Goal: Task Accomplishment & Management: Manage account settings

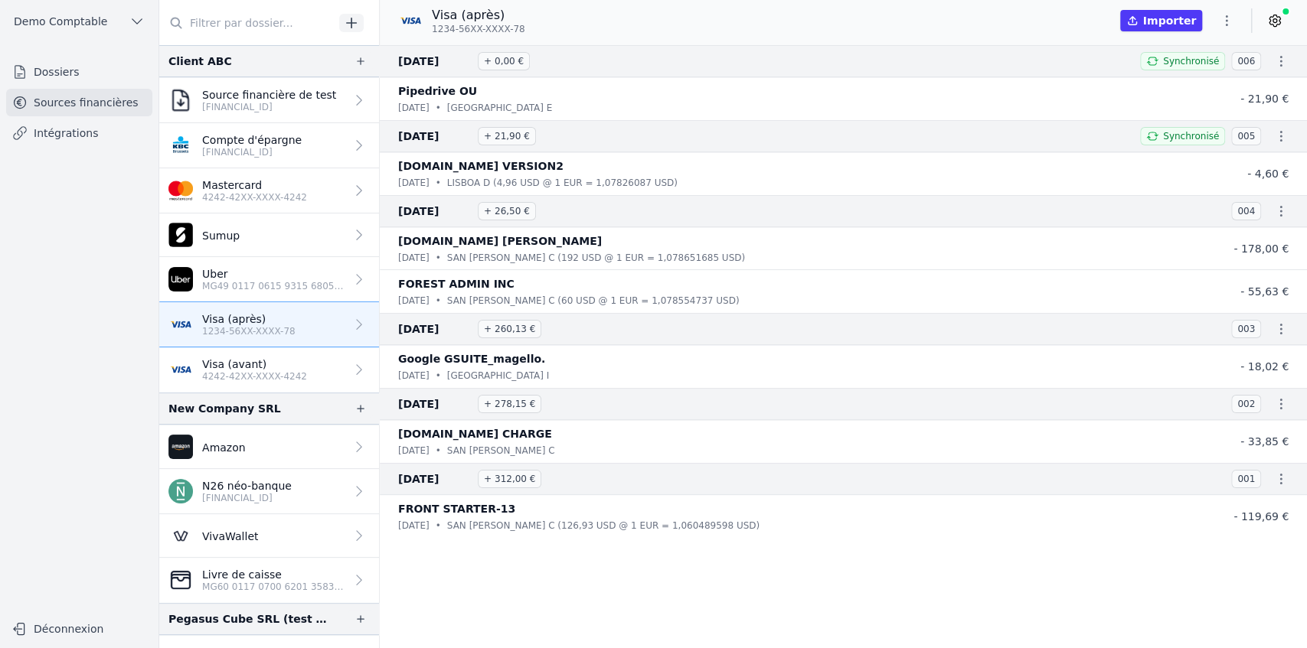
click at [73, 67] on link "Dossiers" at bounding box center [79, 72] width 146 height 28
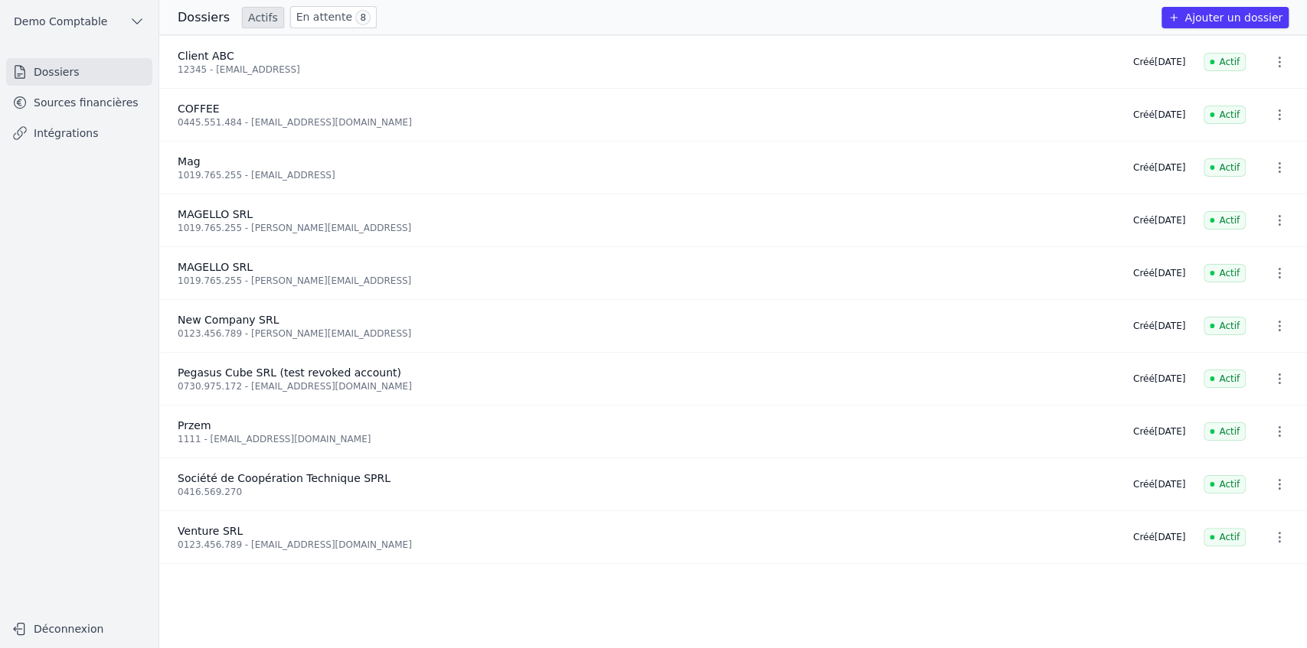
click at [98, 107] on link "Sources financières" at bounding box center [79, 103] width 146 height 28
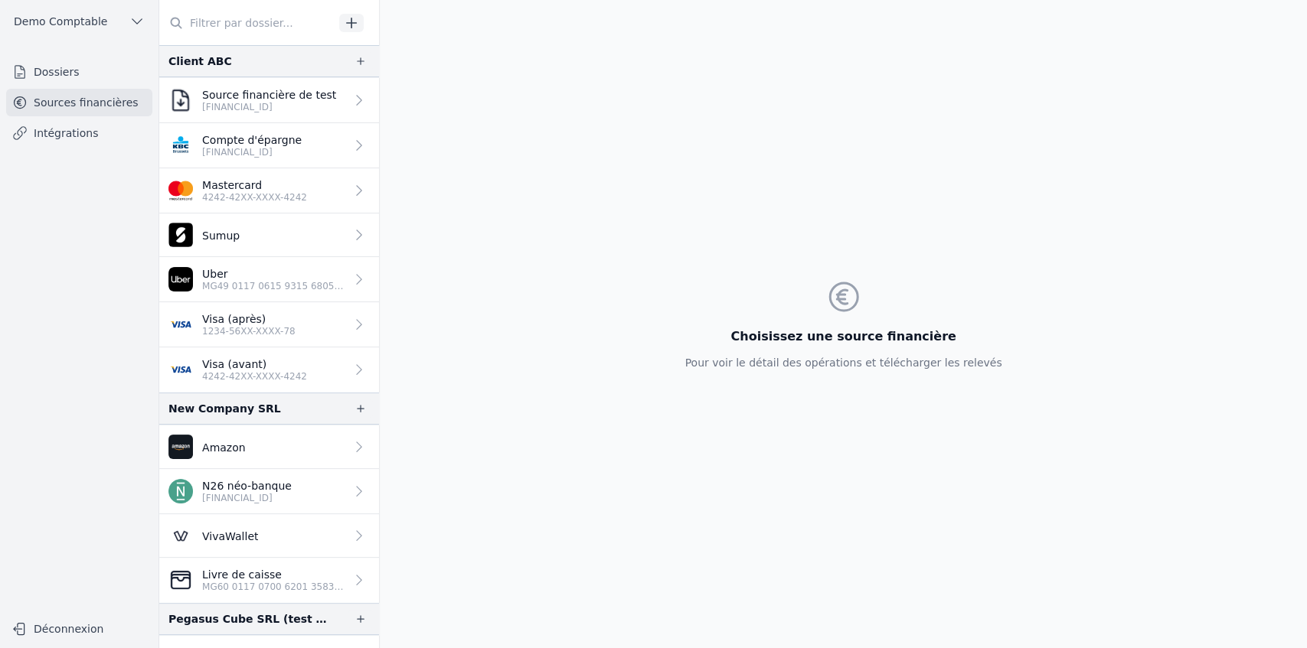
click at [237, 325] on p "1234-56XX-XXXX-78" at bounding box center [248, 331] width 93 height 12
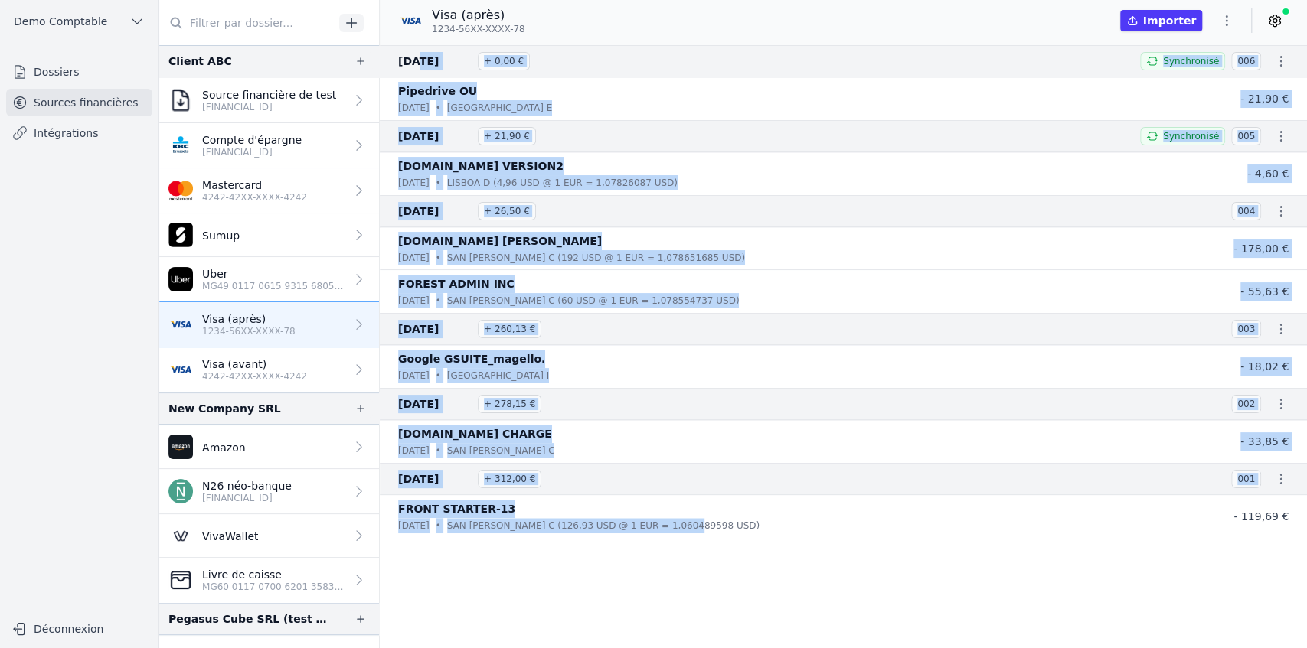
drag, startPoint x: 410, startPoint y: 58, endPoint x: 678, endPoint y: 536, distance: 547.7
click at [678, 536] on nav "[DATE] + 0,00 € Synchronisé 006 Pipedrive OU [DATE] • [GEOGRAPHIC_DATA] E - 21,…" at bounding box center [843, 346] width 927 height 603
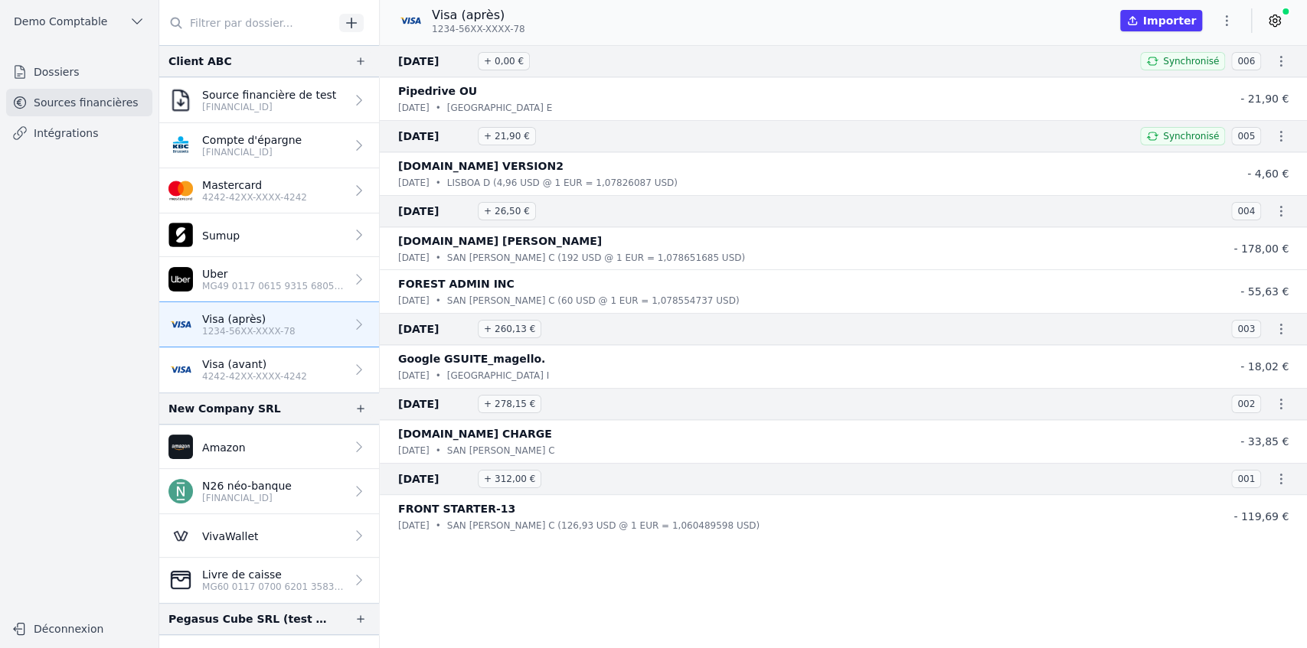
click at [708, 521] on div "[DATE] • [GEOGRAPHIC_DATA][PERSON_NAME] (126,93 USD @ 1 EUR = 1,060489598 USD)" at bounding box center [797, 525] width 798 height 15
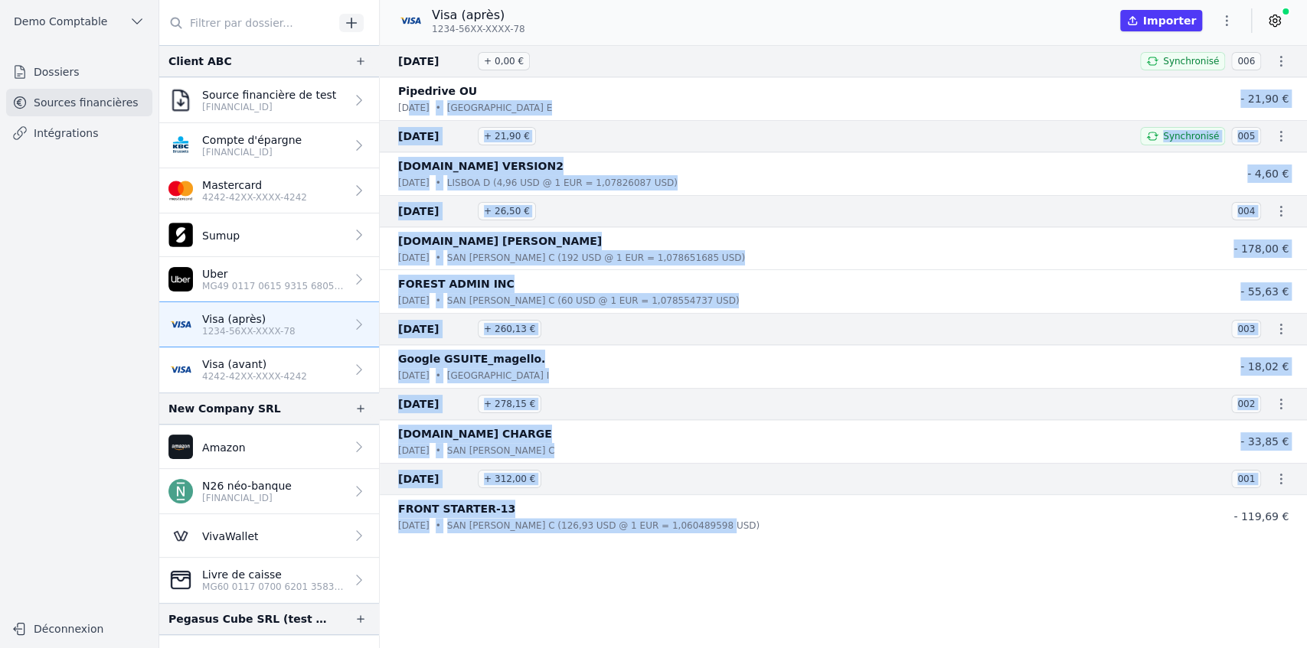
click at [833, 522] on div "[DATE] • [GEOGRAPHIC_DATA][PERSON_NAME] (126,93 USD @ 1 EUR = 1,060489598 USD)" at bounding box center [797, 525] width 798 height 15
click at [834, 560] on nav "[DATE] + 0,00 € Synchronisé 006 Pipedrive OU [DATE] • [GEOGRAPHIC_DATA] E - 21,…" at bounding box center [843, 346] width 927 height 603
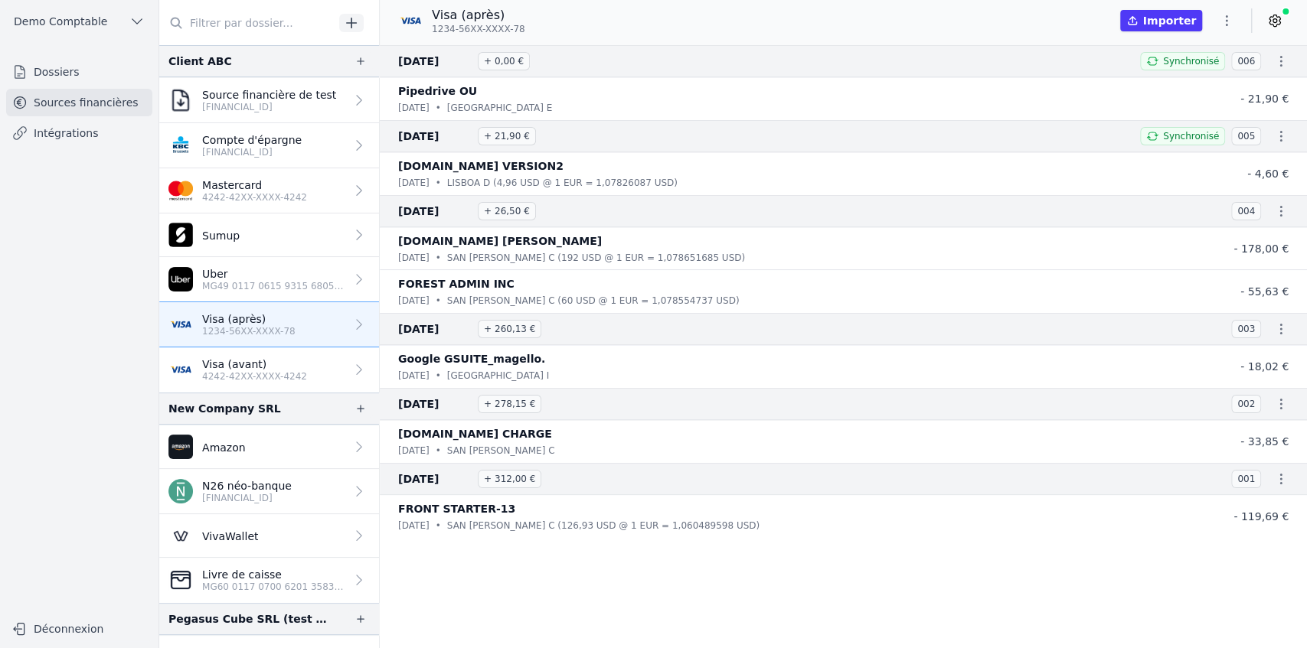
click at [1269, 25] on icon at bounding box center [1274, 20] width 15 height 15
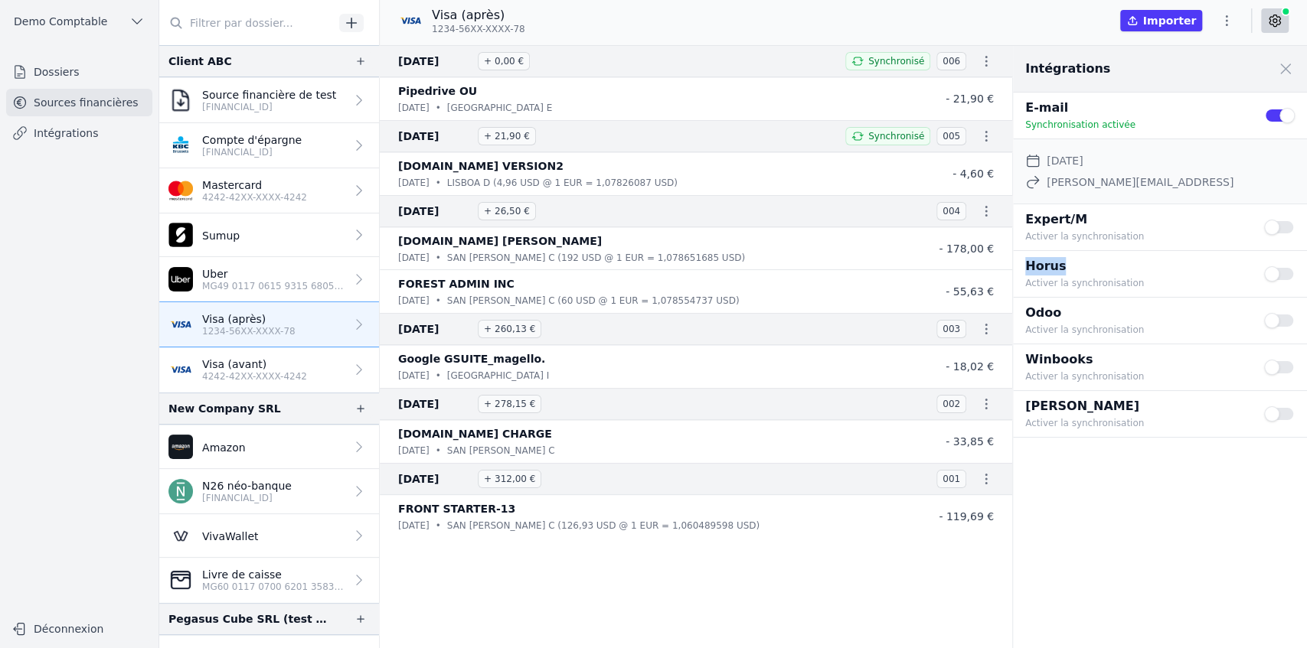
drag, startPoint x: 1024, startPoint y: 268, endPoint x: 1059, endPoint y: 269, distance: 34.5
click at [1059, 269] on p "Horus" at bounding box center [1135, 266] width 220 height 18
click at [1282, 270] on button "Use setting" at bounding box center [1279, 273] width 31 height 15
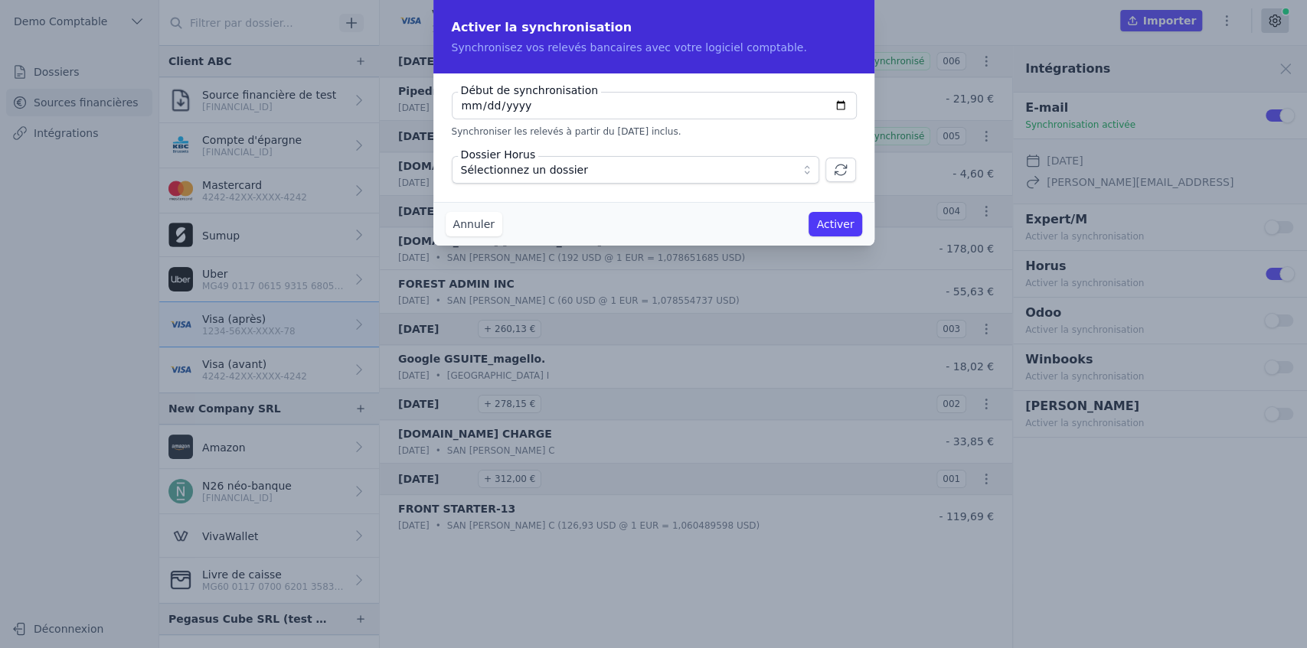
click at [534, 173] on span "Sélectionnez un dossier" at bounding box center [524, 170] width 127 height 18
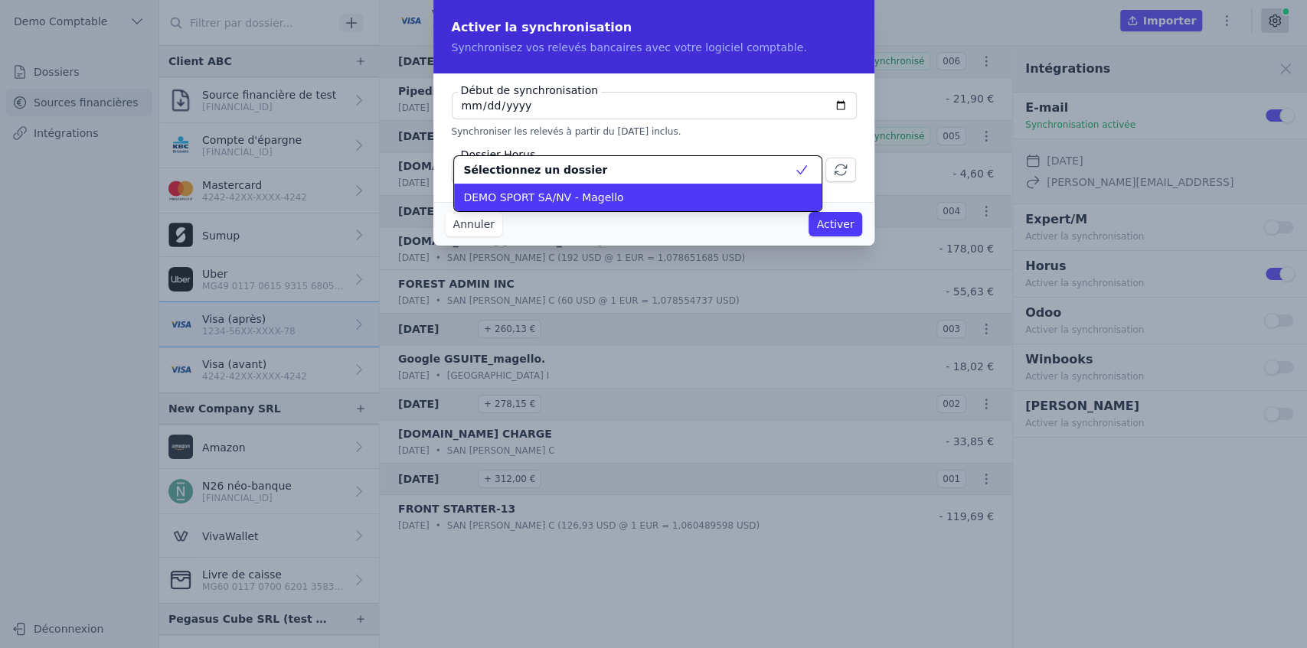
click at [531, 200] on span "DEMO SPORT SA/NV - Magello" at bounding box center [543, 197] width 160 height 15
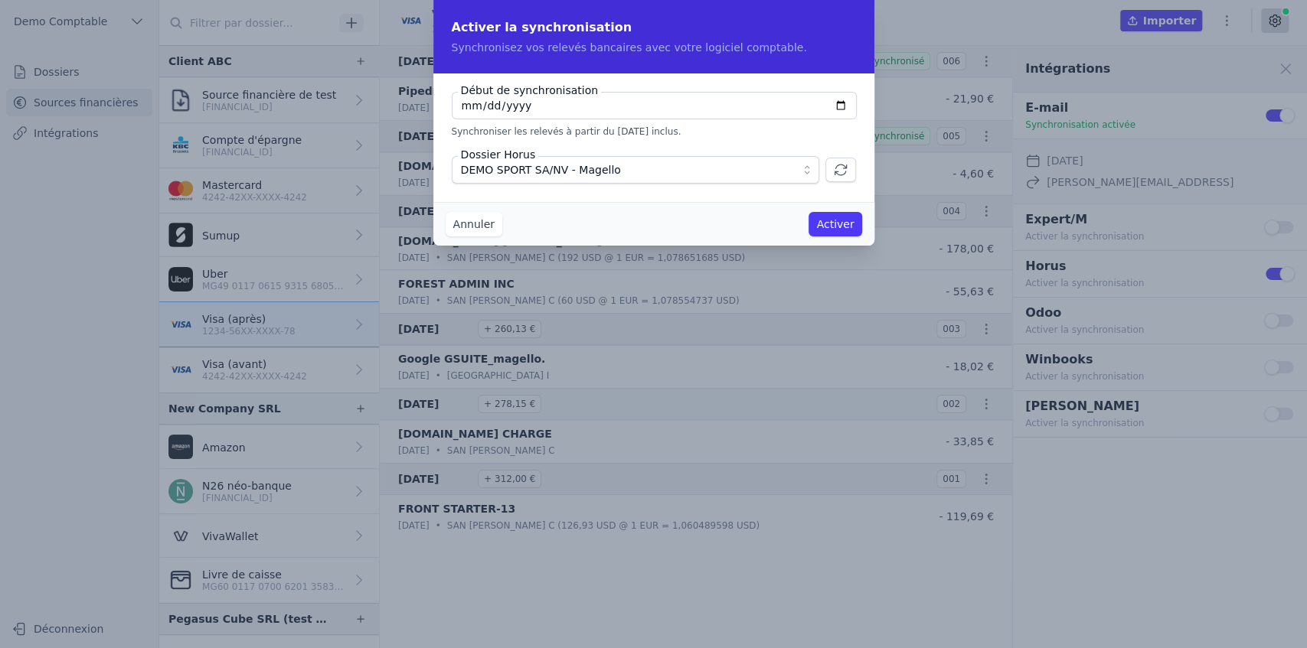
click at [475, 224] on button "Annuler" at bounding box center [474, 224] width 57 height 24
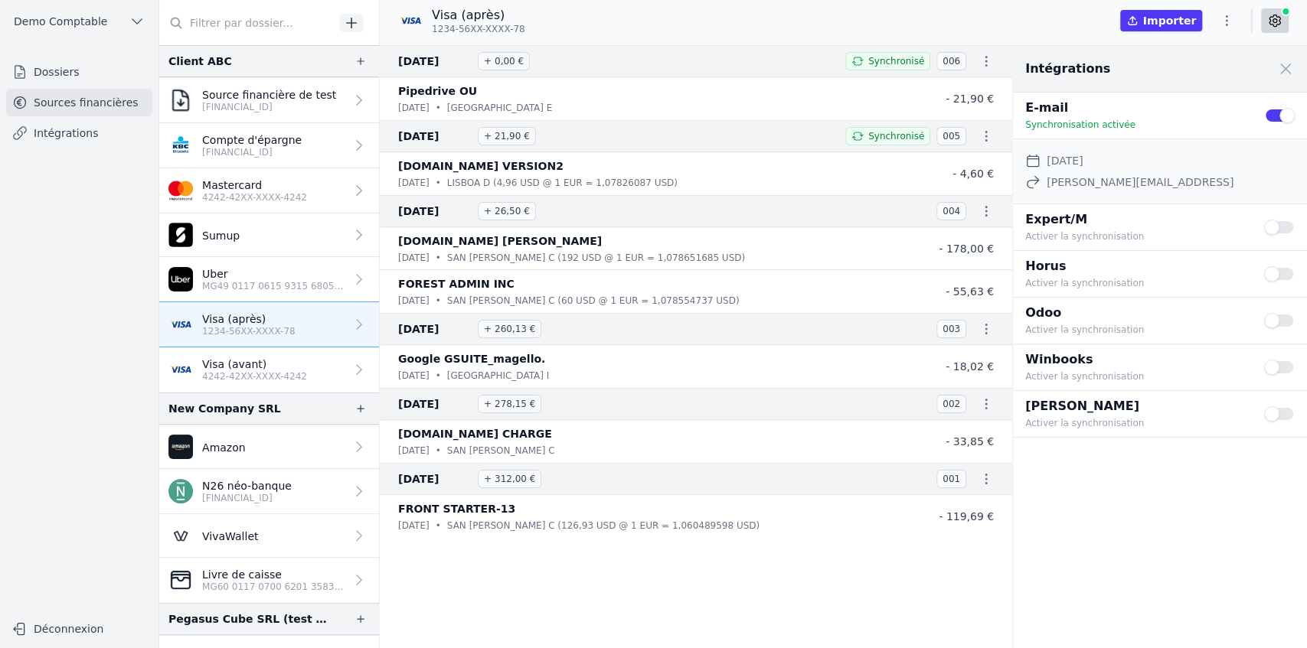
click at [80, 83] on link "Dossiers" at bounding box center [79, 72] width 146 height 28
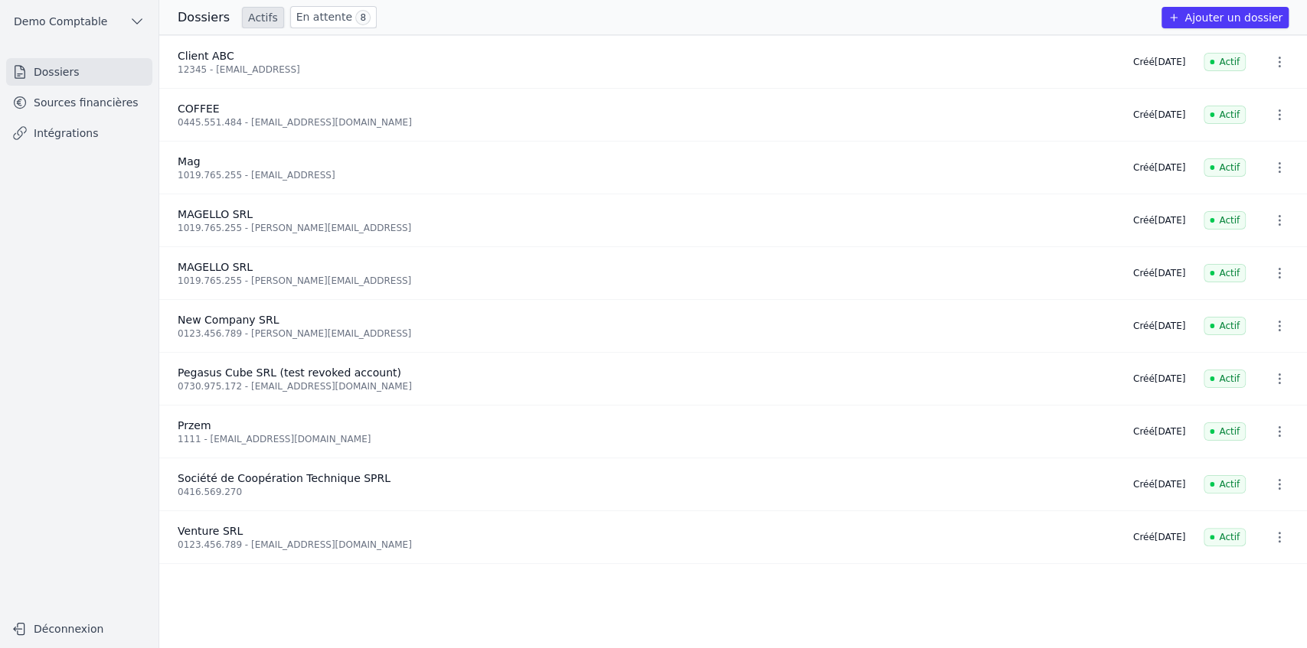
click at [1257, 25] on button "Ajouter un dossier" at bounding box center [1224, 17] width 127 height 21
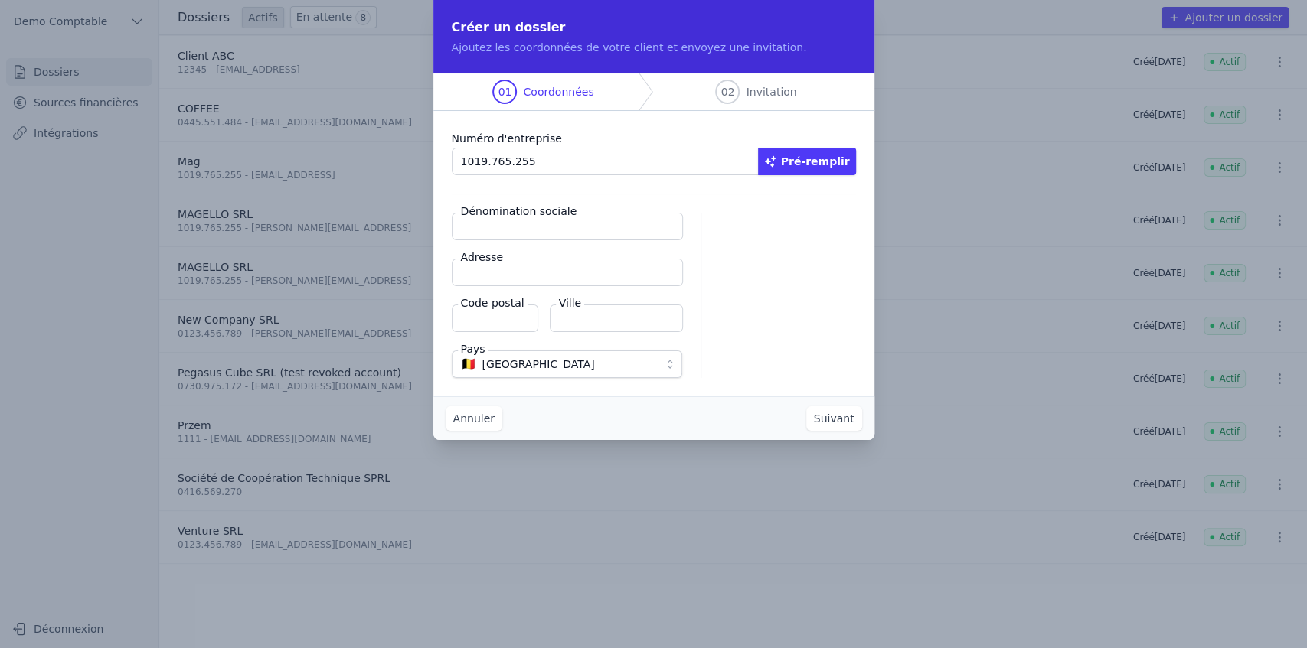
type input "1019.765.255"
drag, startPoint x: 833, startPoint y: 161, endPoint x: 831, endPoint y: 171, distance: 10.1
click at [833, 162] on button "Pré-remplir" at bounding box center [807, 162] width 98 height 28
type input "MAGELLO SRL"
type input "[GEOGRAPHIC_DATA] 30/16"
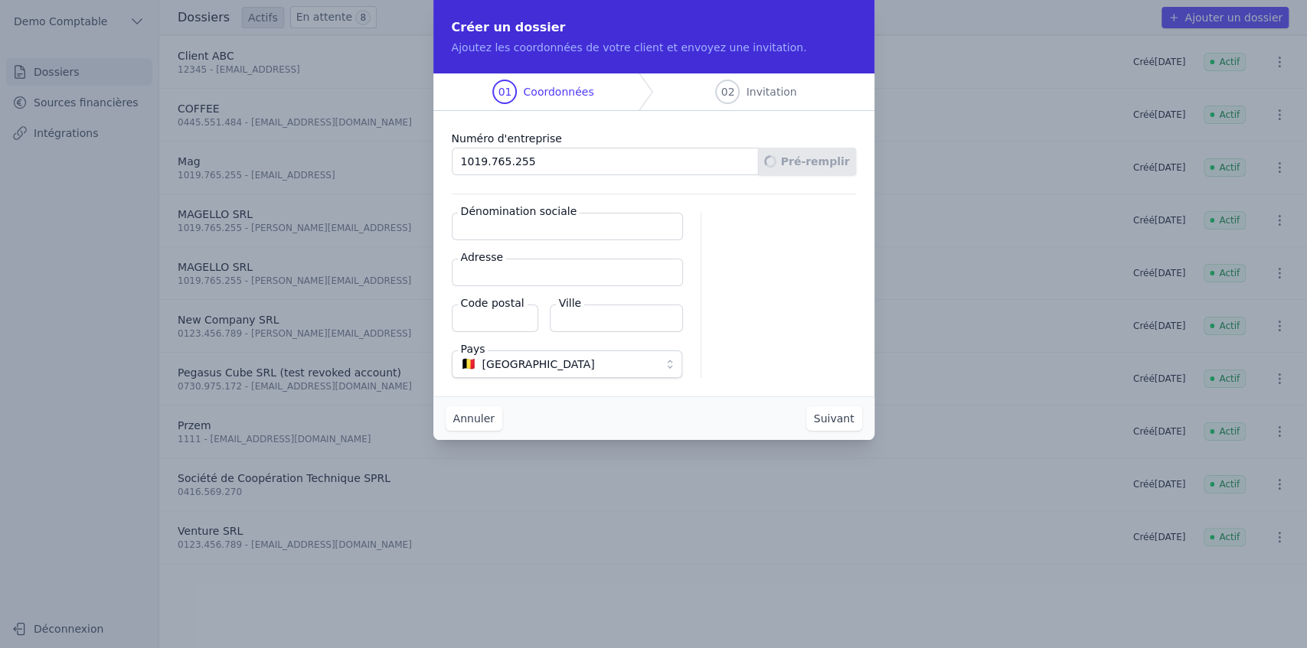
type input "1050"
type input "Ixelles"
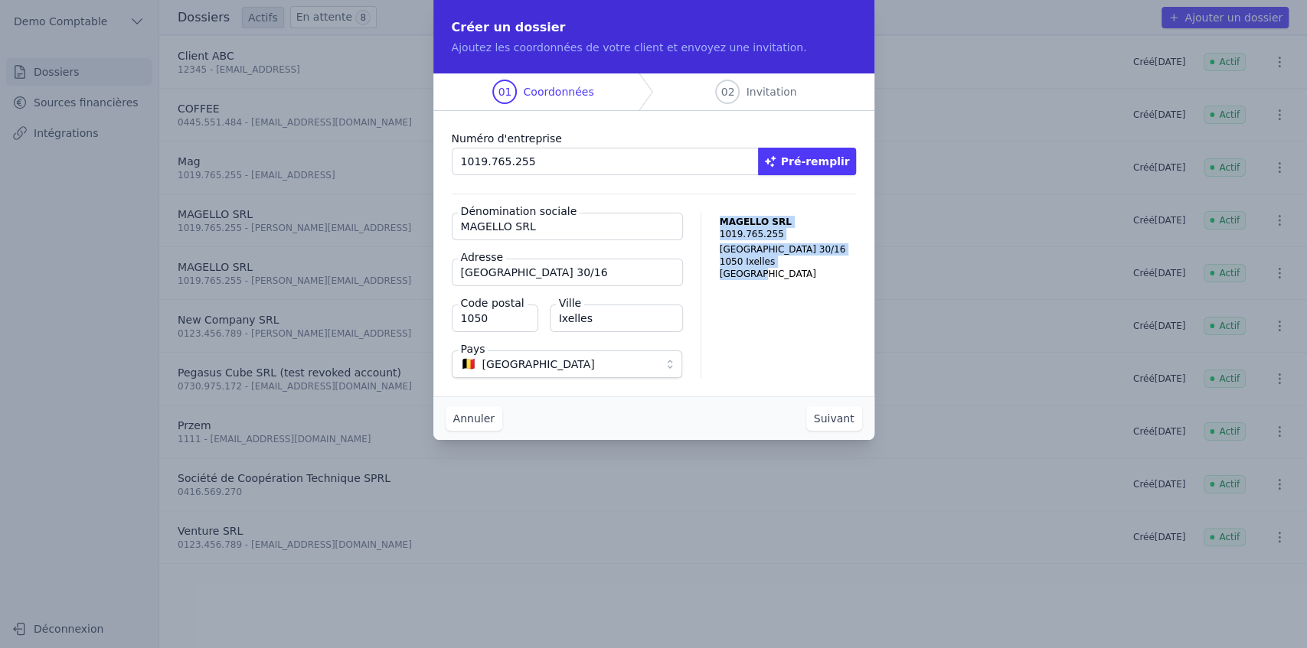
drag, startPoint x: 717, startPoint y: 222, endPoint x: 795, endPoint y: 291, distance: 104.1
click at [795, 291] on div "MAGELLO SRL [STREET_ADDRESS]" at bounding box center [788, 295] width 136 height 165
click at [828, 418] on button "Suivant" at bounding box center [834, 419] width 56 height 24
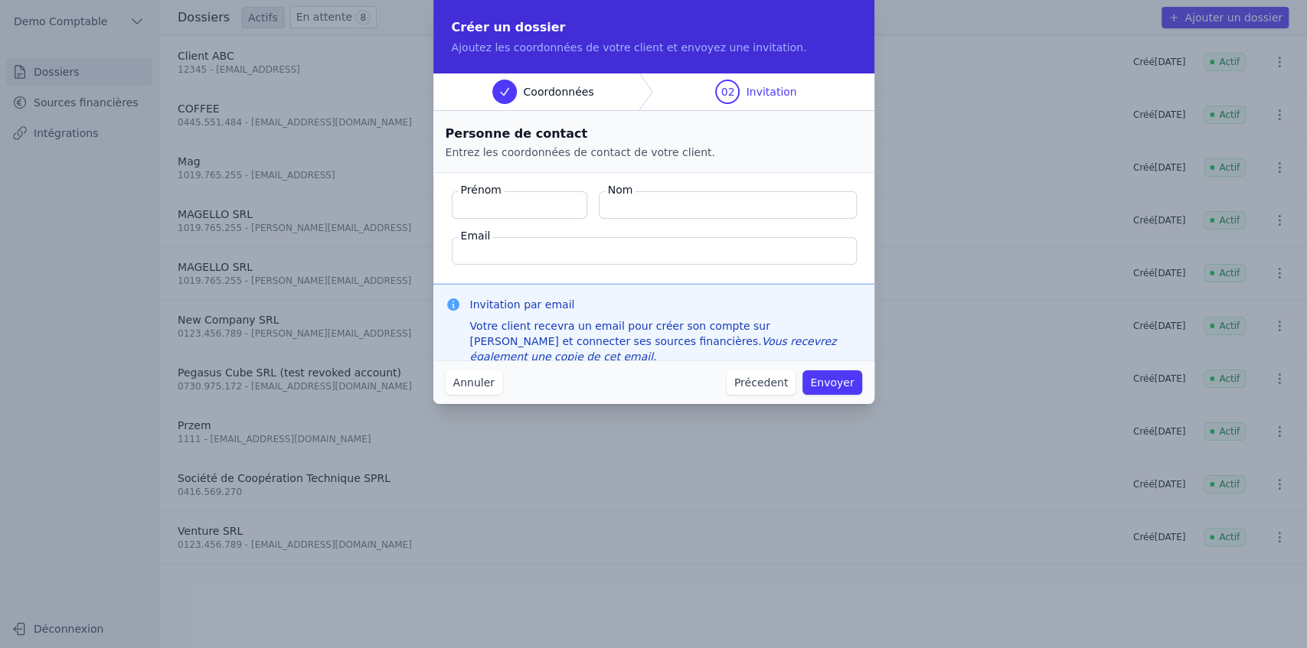
click at [478, 184] on label "Prénom" at bounding box center [481, 189] width 47 height 15
click at [478, 191] on input "Prénom" at bounding box center [520, 205] width 136 height 28
click at [652, 183] on fieldset "Prénom Nom Email" at bounding box center [653, 228] width 441 height 111
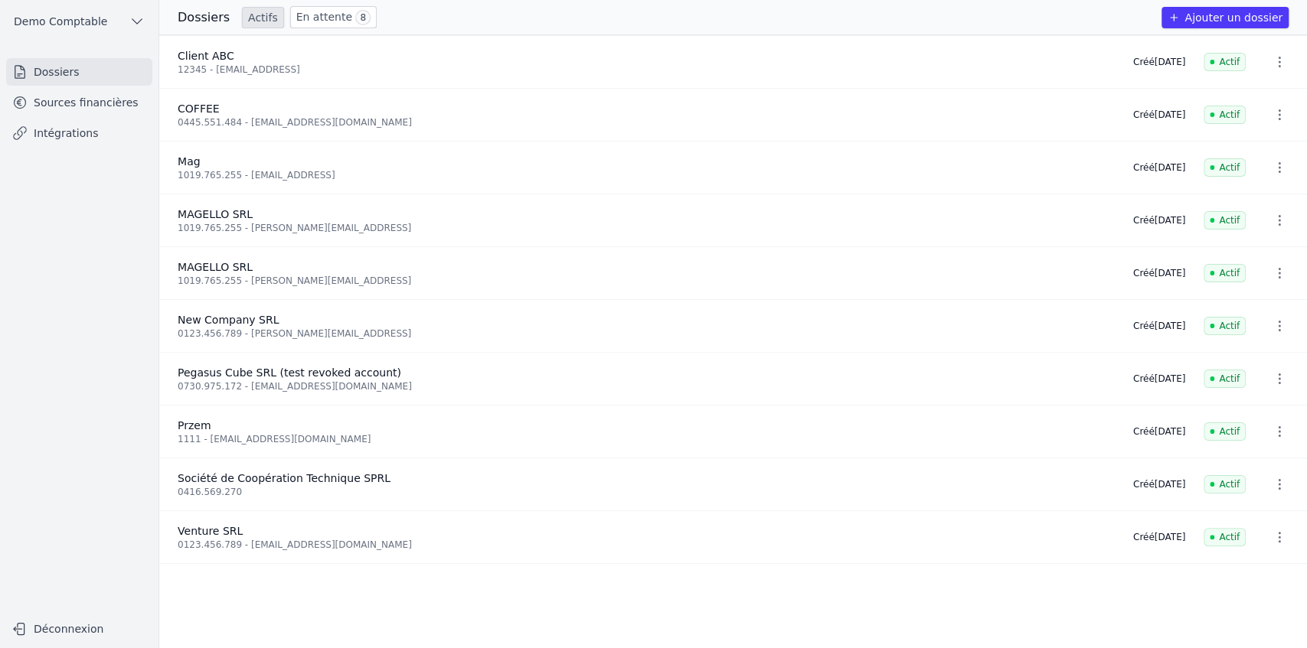
click at [69, 136] on link "Intégrations" at bounding box center [79, 133] width 146 height 28
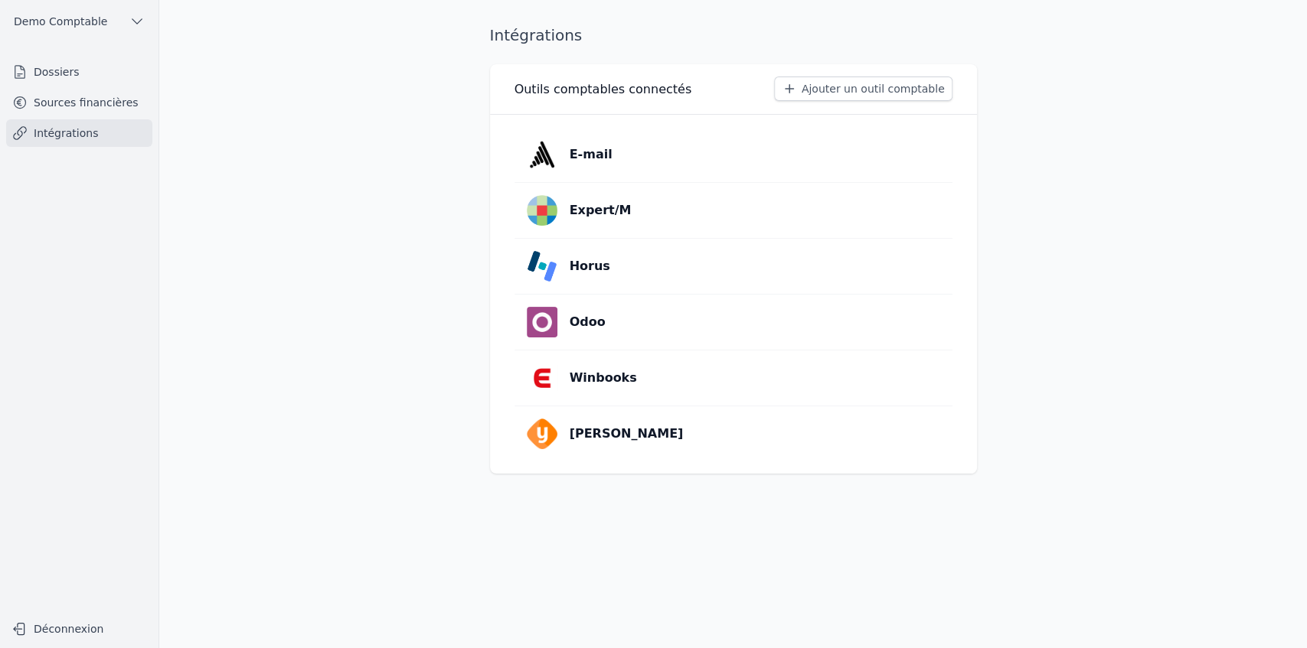
click at [586, 262] on p "Horus" at bounding box center [590, 266] width 41 height 18
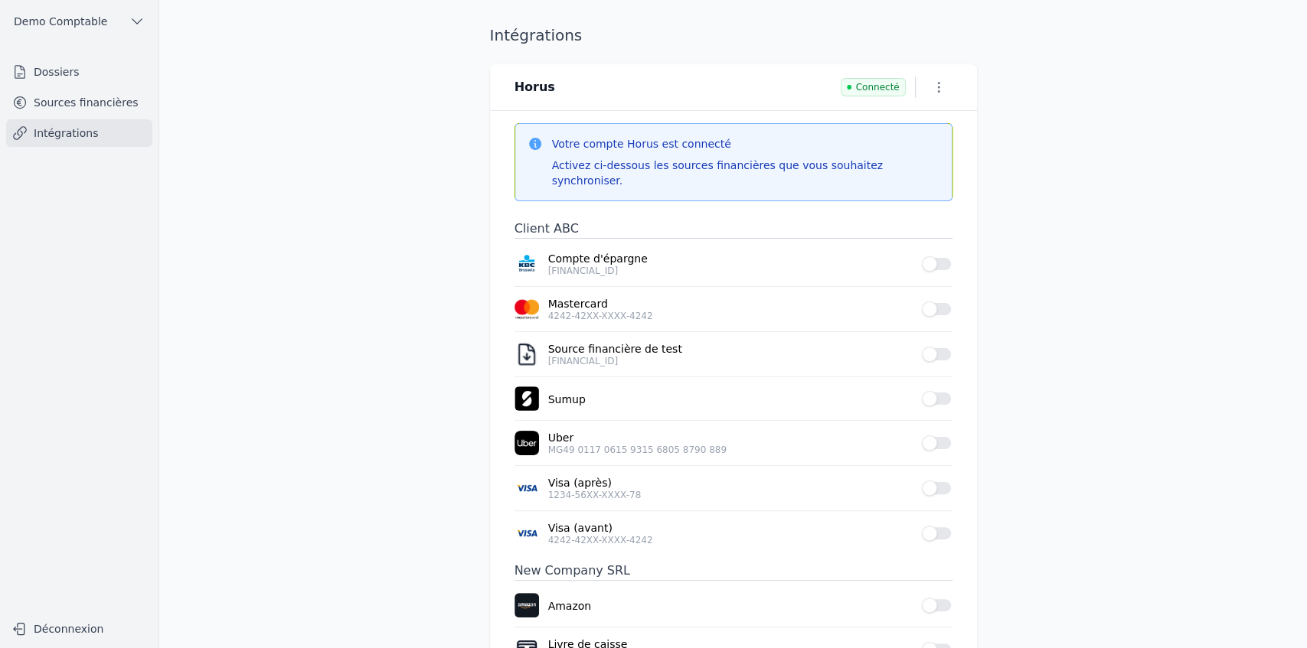
click at [937, 89] on icon "button" at bounding box center [938, 87] width 15 height 15
click at [906, 152] on button "Supprimer" at bounding box center [911, 146] width 94 height 28
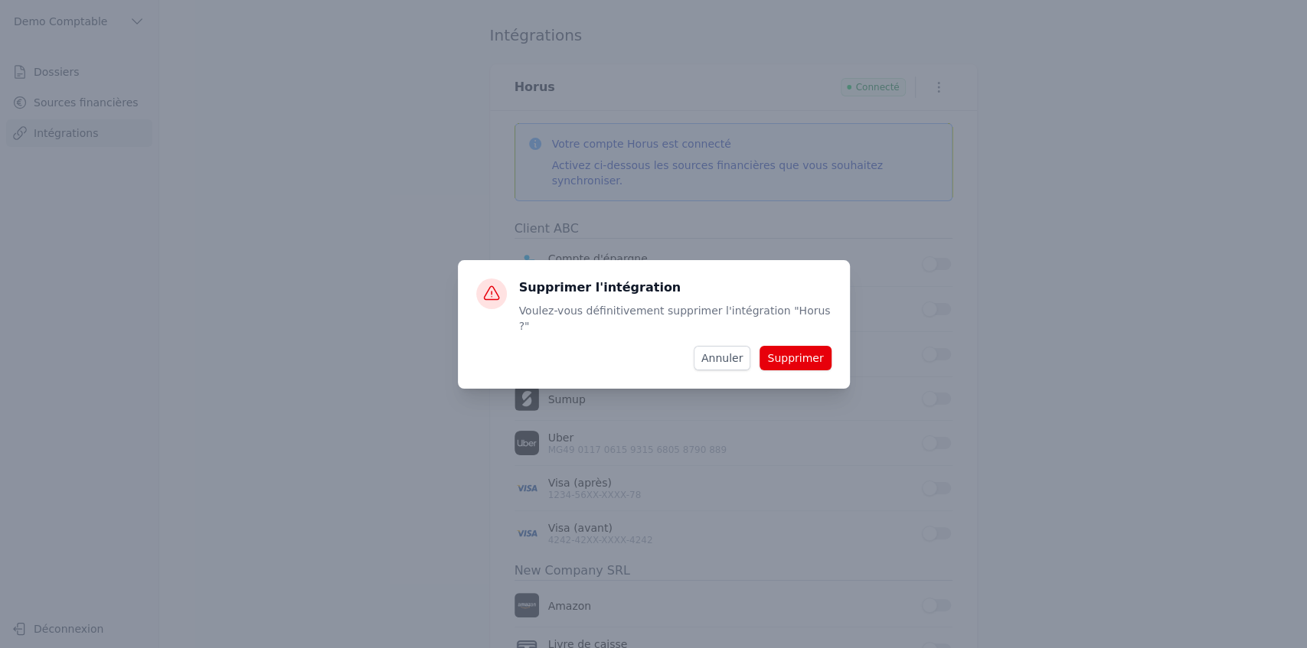
click at [805, 348] on button "Supprimer" at bounding box center [794, 358] width 71 height 24
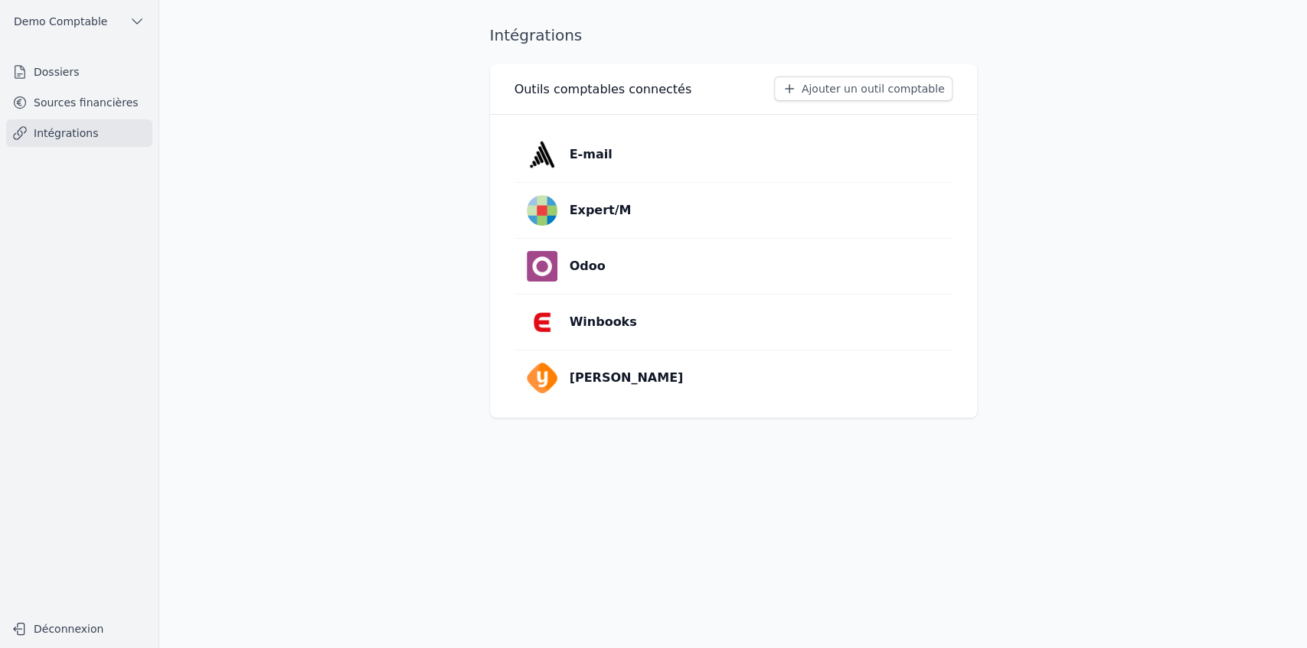
click at [847, 93] on button "Ajouter un outil comptable" at bounding box center [863, 89] width 178 height 24
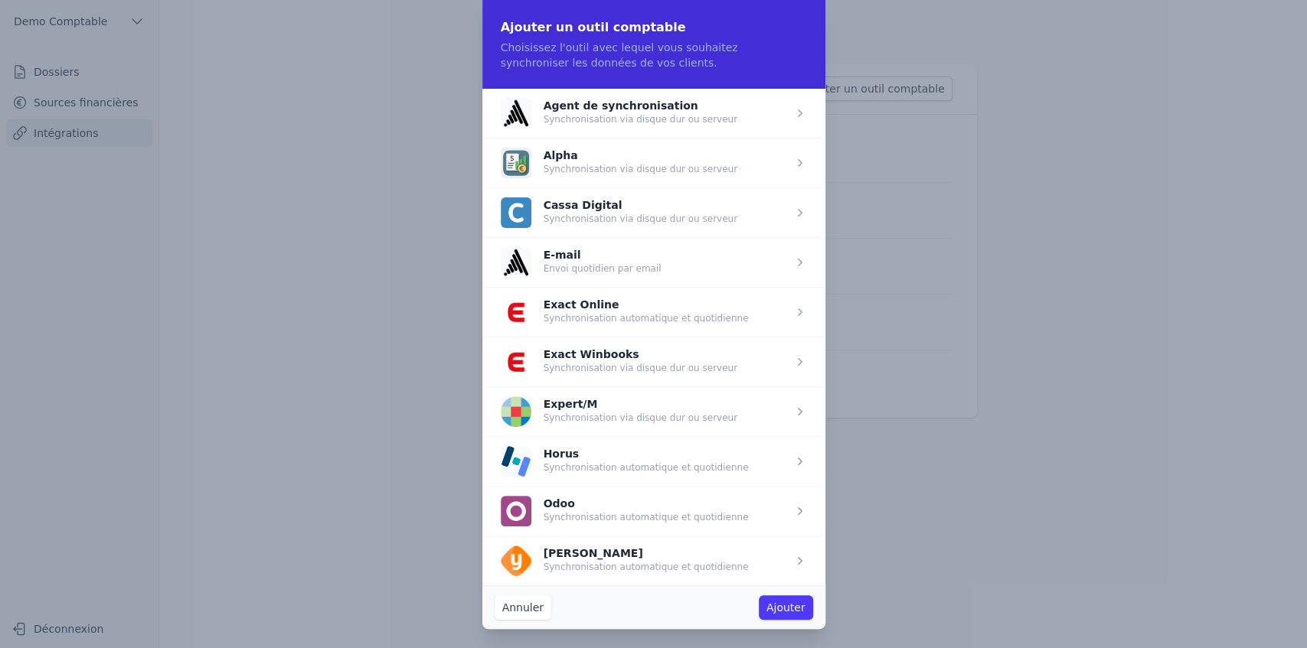
click at [570, 459] on span "button" at bounding box center [653, 461] width 343 height 50
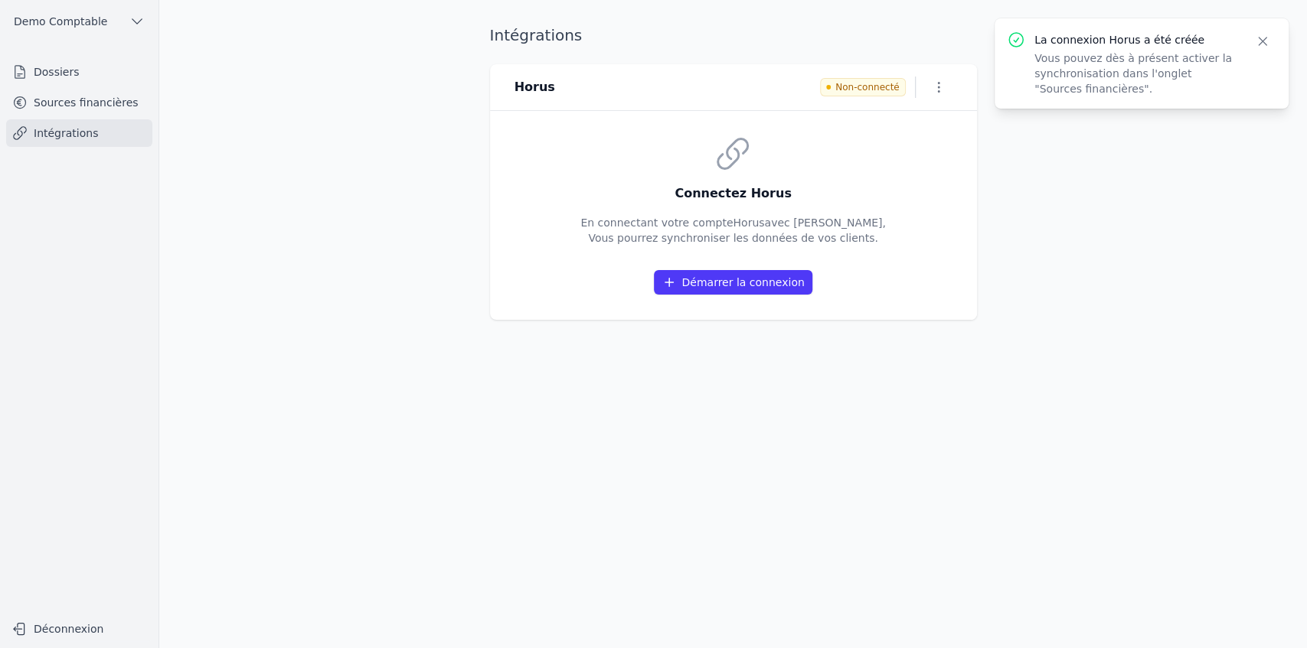
click at [703, 285] on button "Démarrer la connexion" at bounding box center [733, 282] width 158 height 24
